Goal: Find specific page/section: Find specific page/section

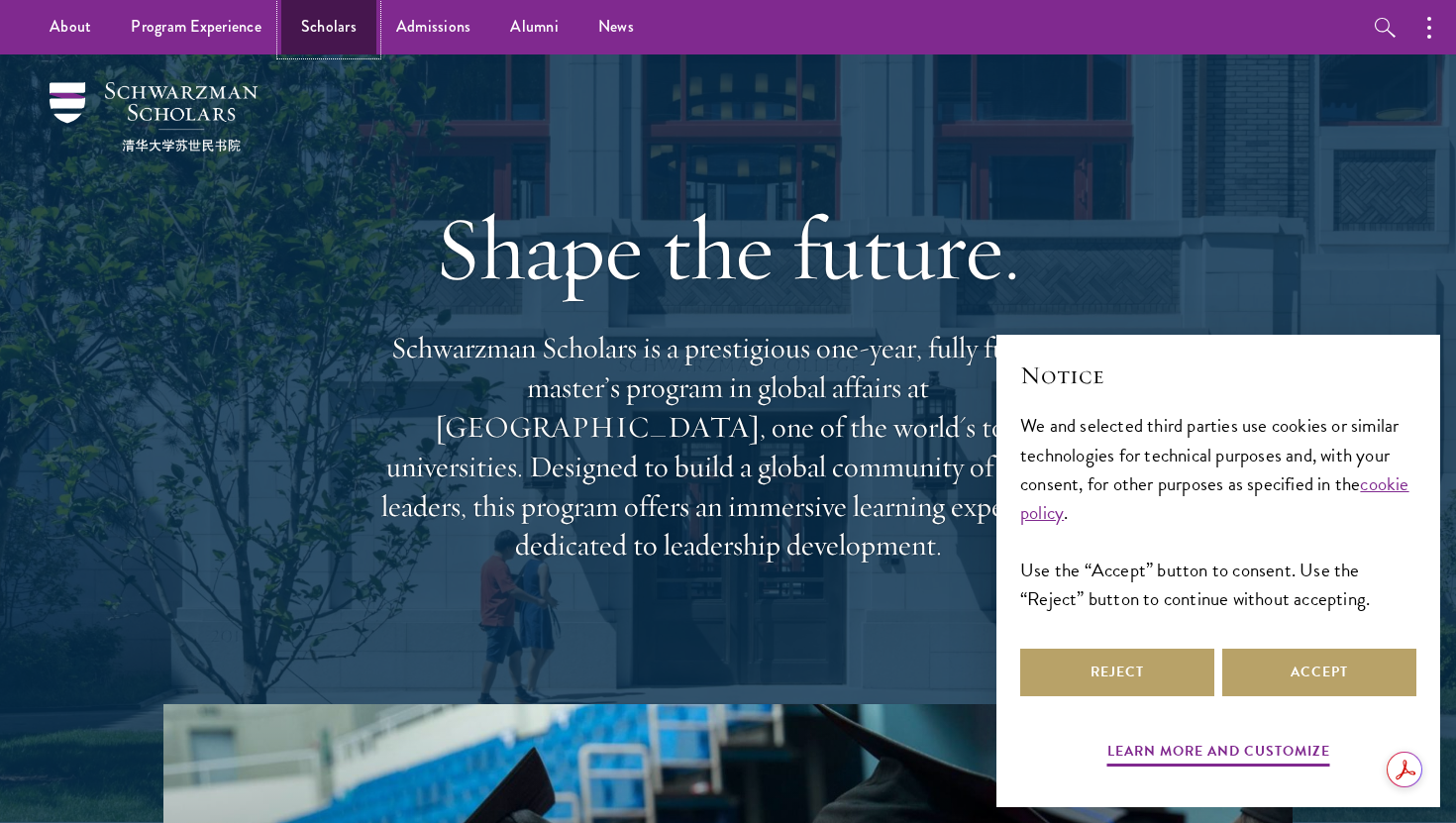
click at [347, 32] on link "Scholars" at bounding box center [329, 27] width 95 height 55
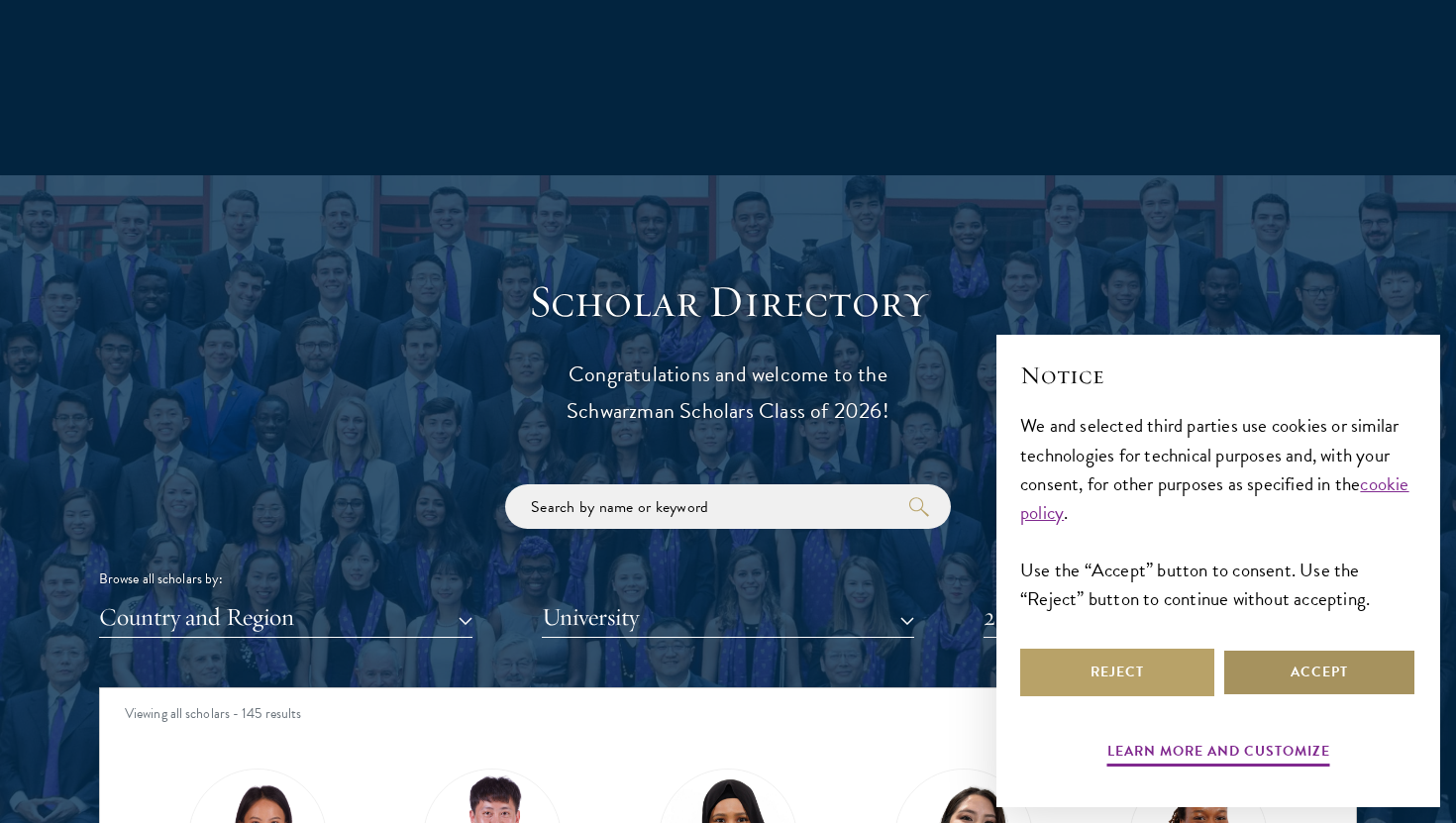
click at [1368, 675] on button "Accept" at bounding box center [1319, 672] width 194 height 48
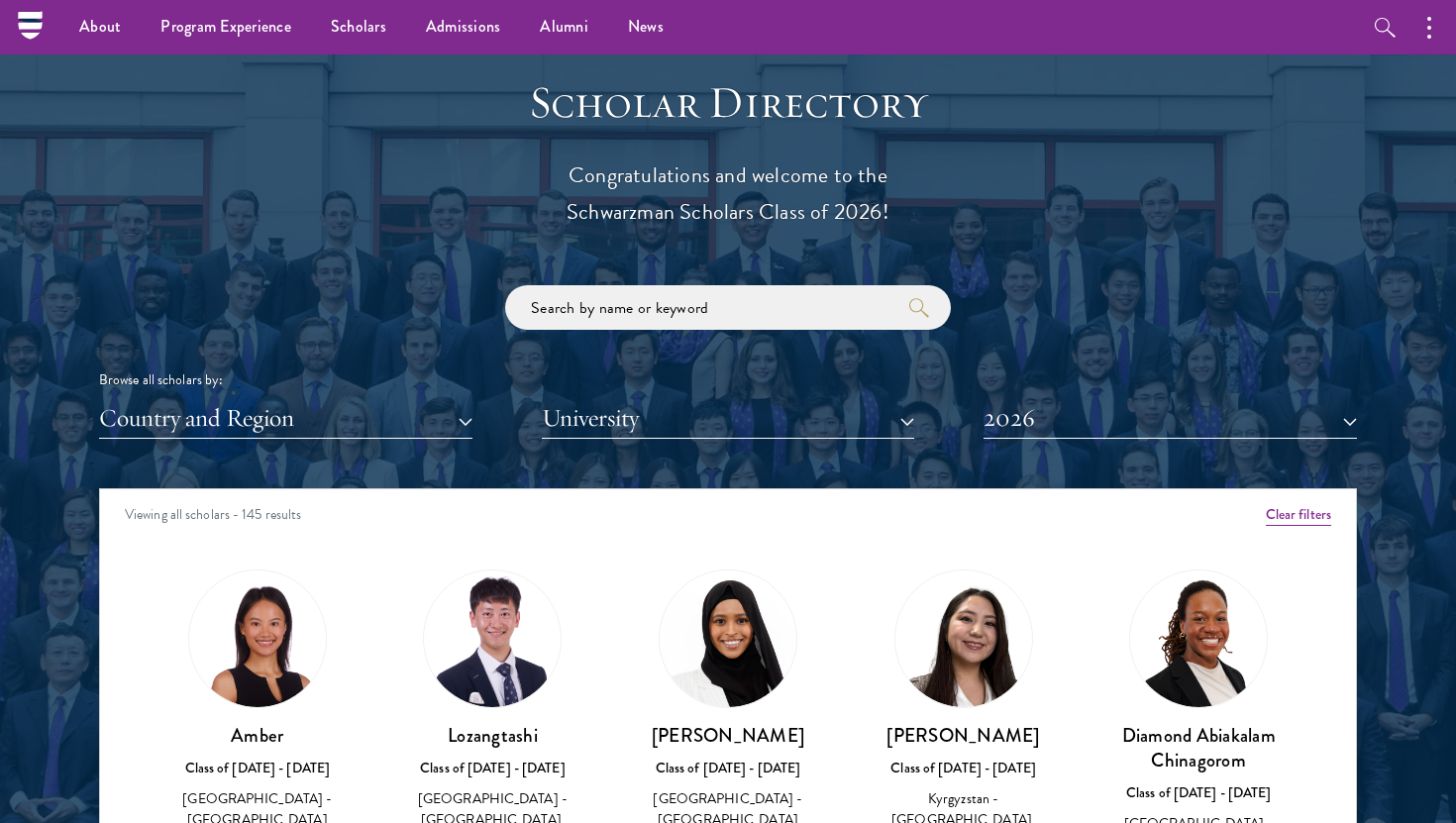
scroll to position [2082, 0]
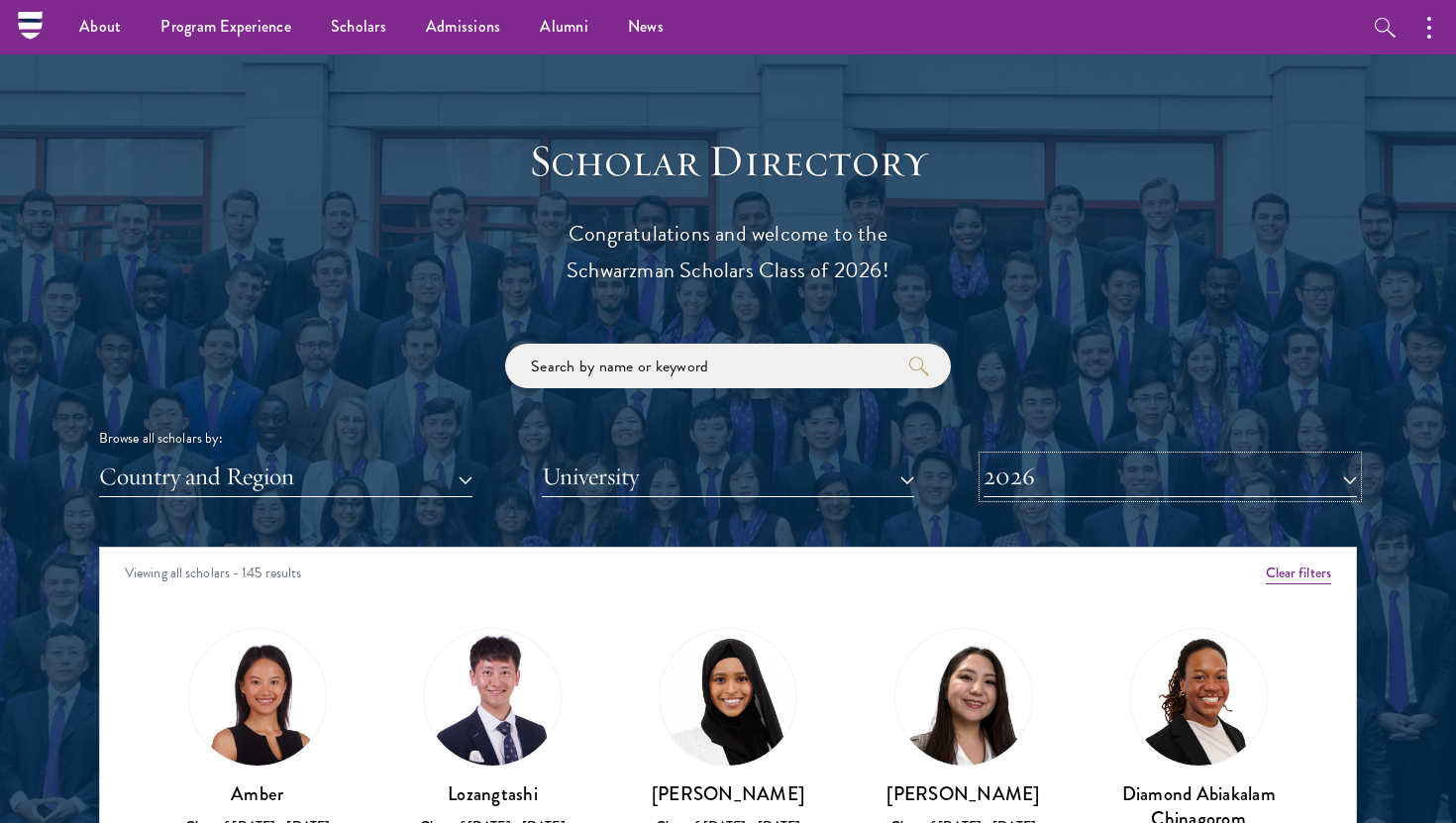
click at [1022, 484] on button "2026" at bounding box center [1169, 476] width 373 height 41
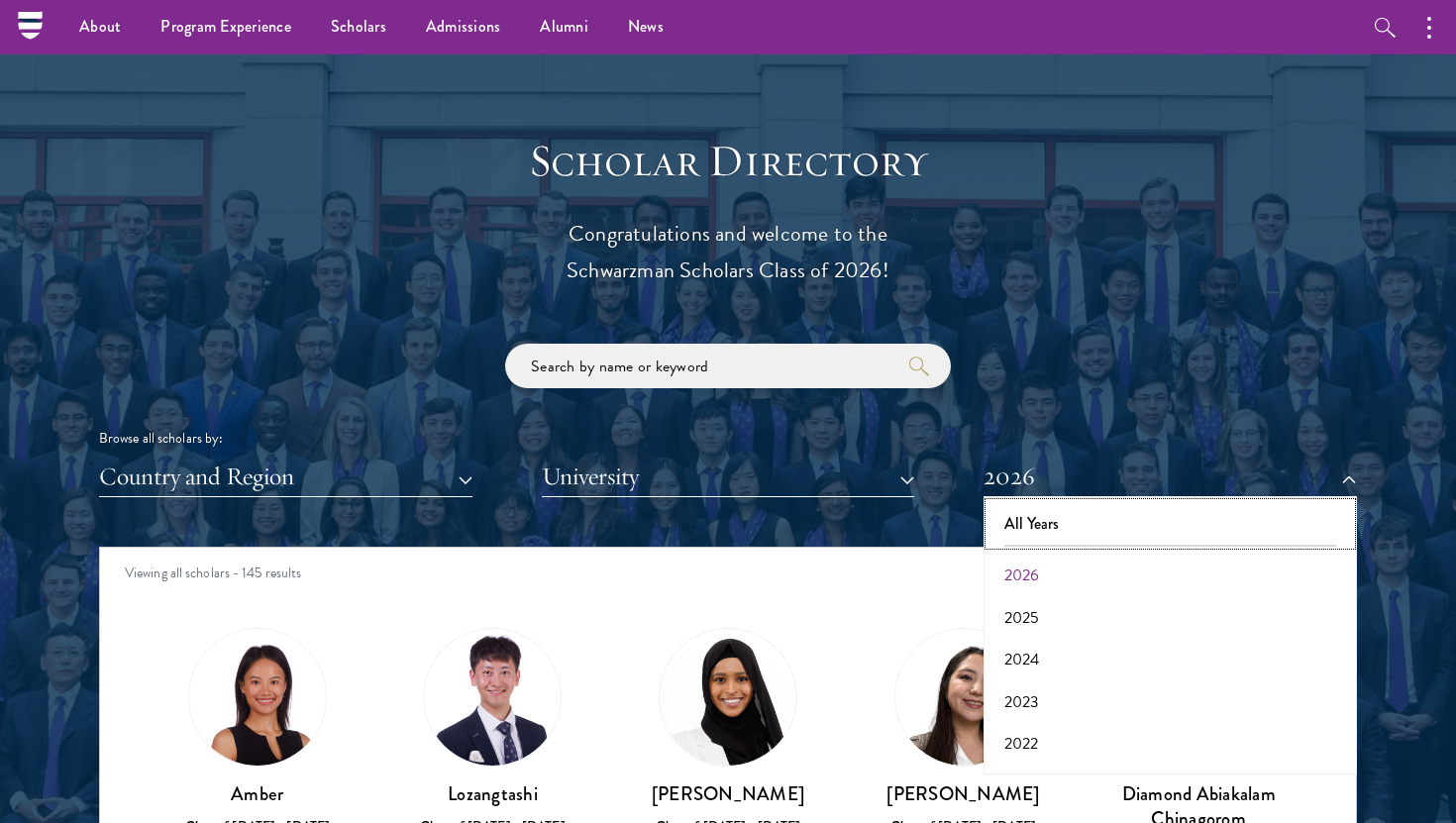
click at [1028, 536] on button "All Years" at bounding box center [1169, 524] width 361 height 42
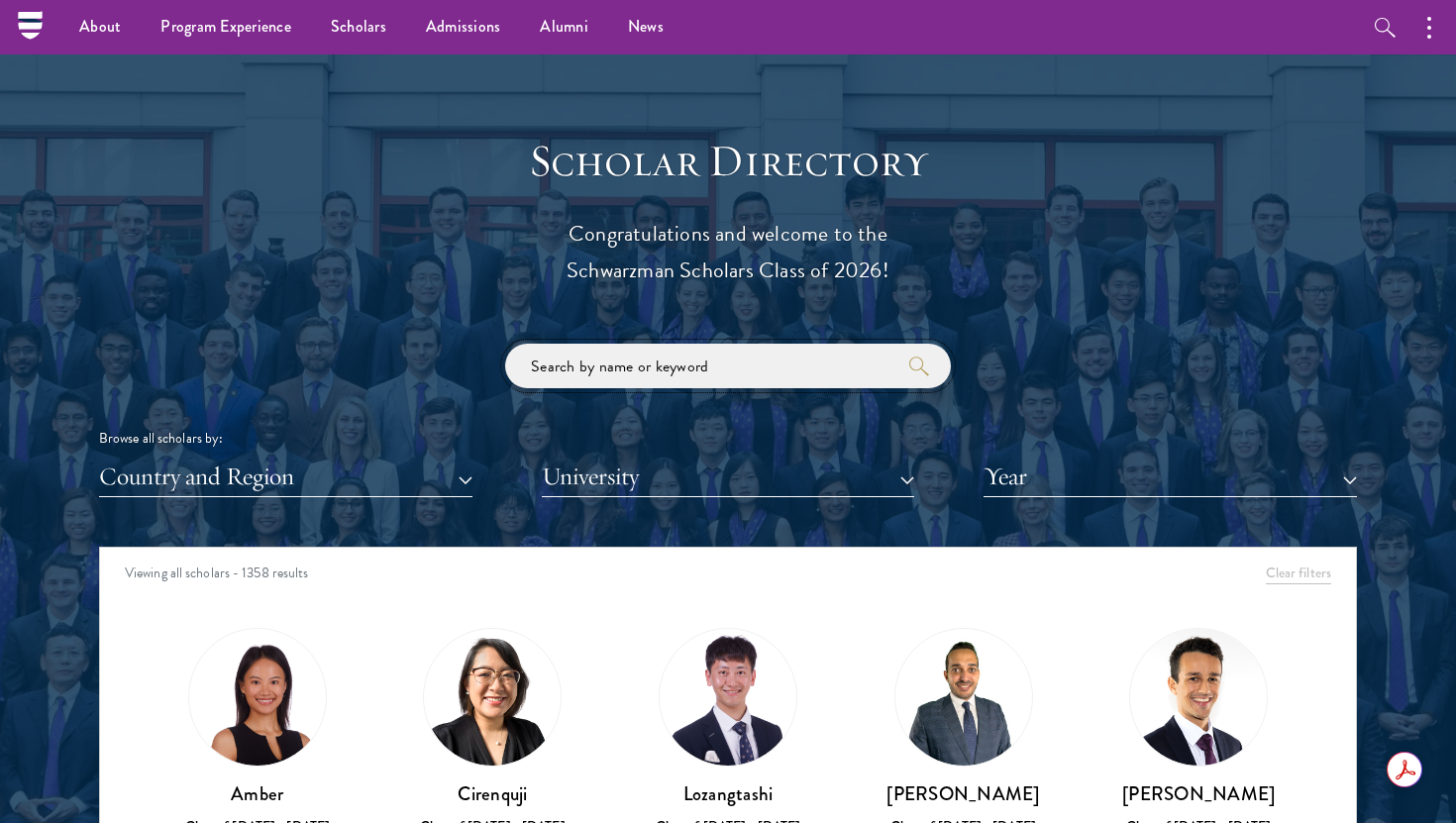
click at [756, 368] on input "search" at bounding box center [727, 365] width 445 height 45
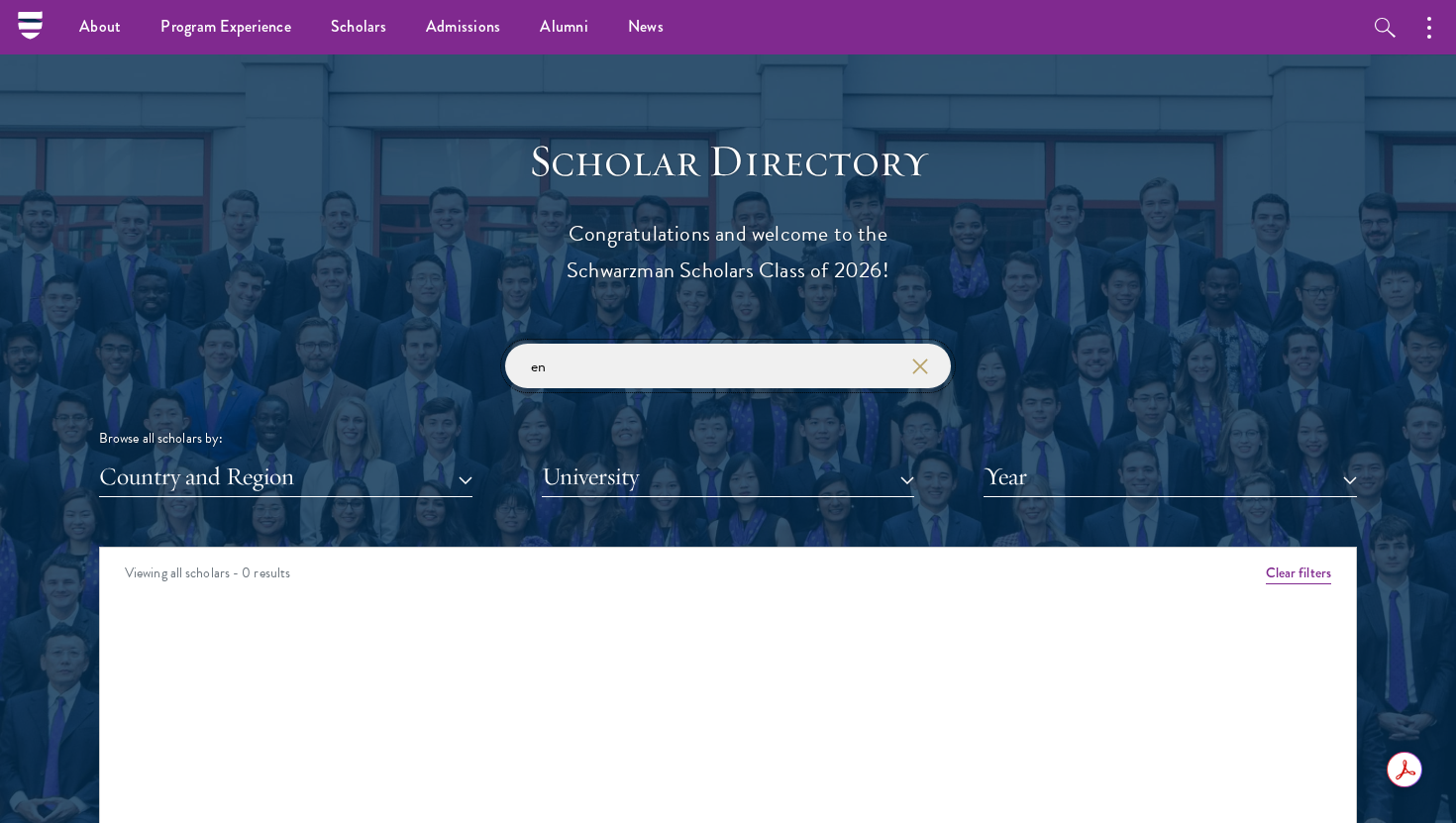
type input "e"
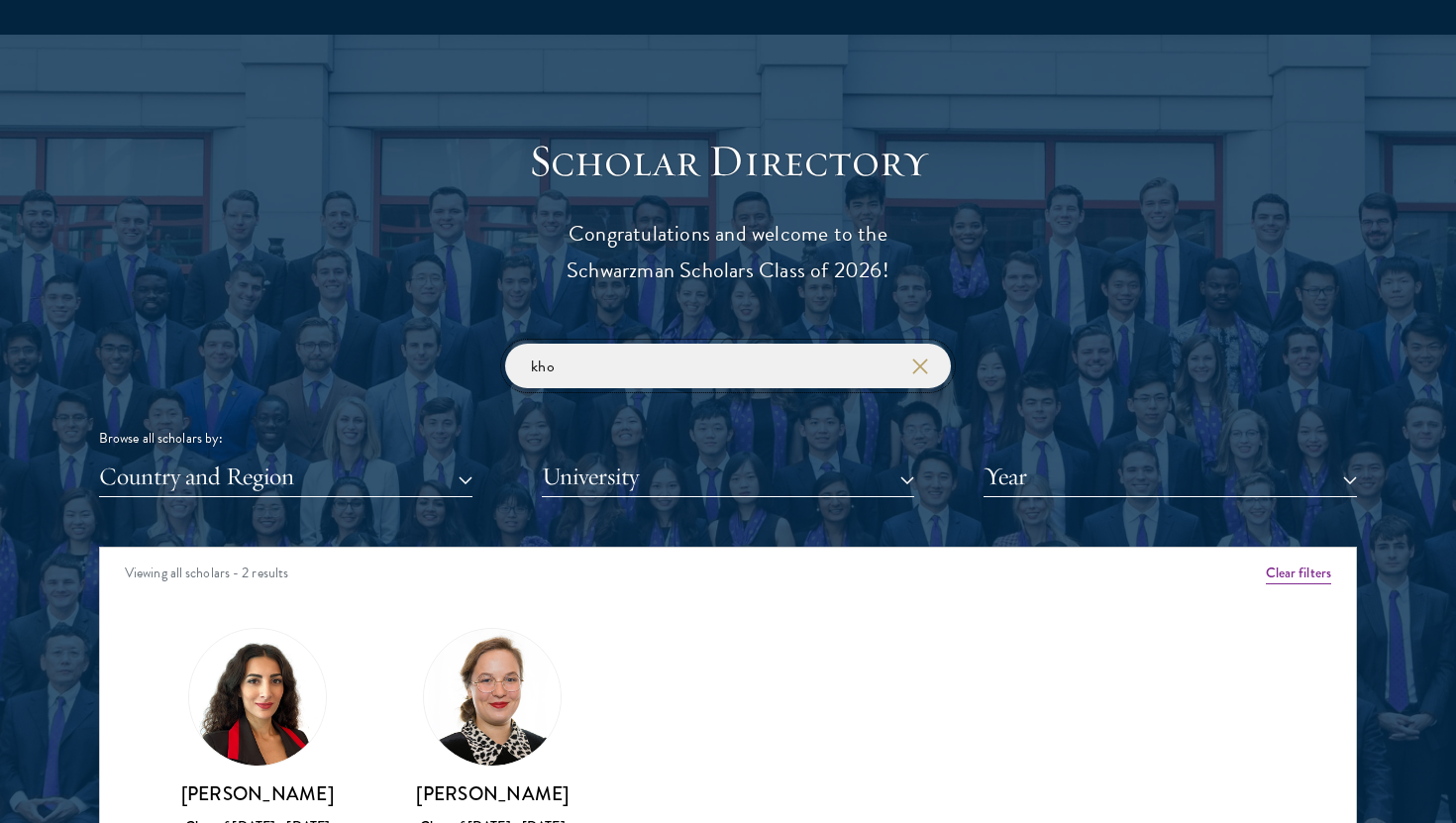
scroll to position [2309, 0]
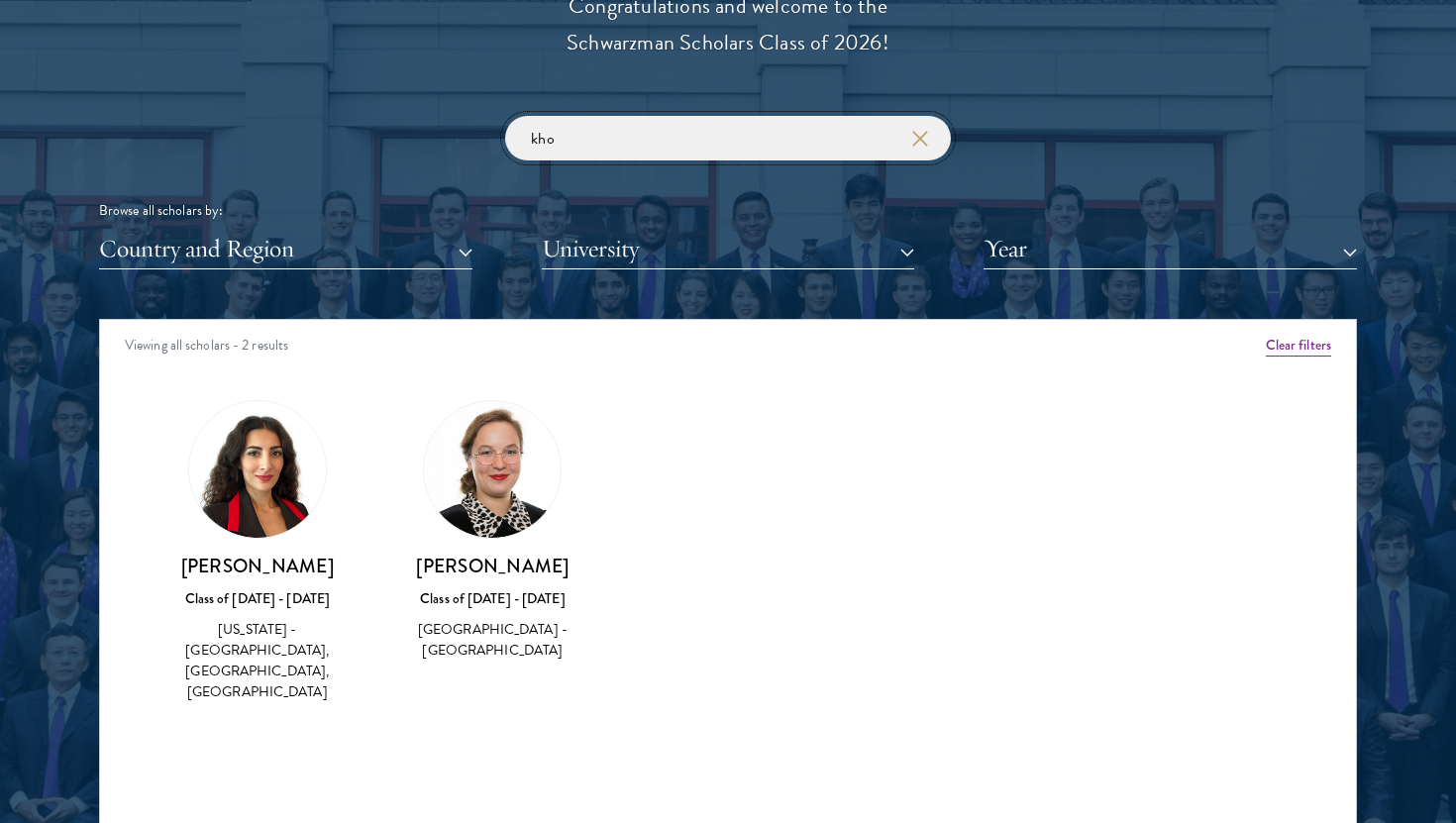
type input "kho"
